Goal: Navigation & Orientation: Find specific page/section

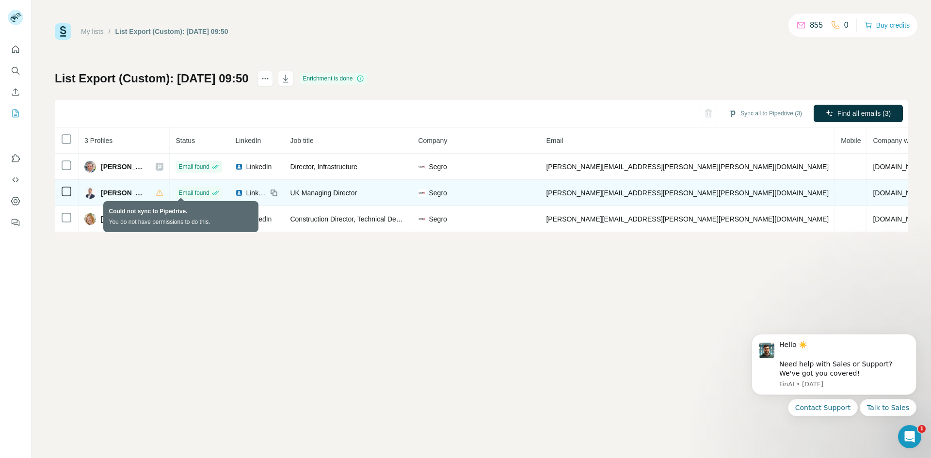
click at [163, 195] on icon at bounding box center [160, 193] width 8 height 8
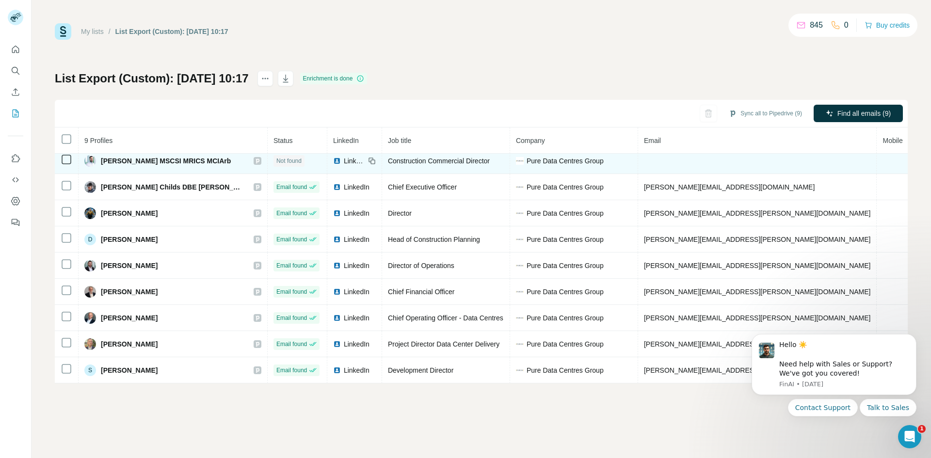
scroll to position [11, 0]
